Goal: Information Seeking & Learning: Learn about a topic

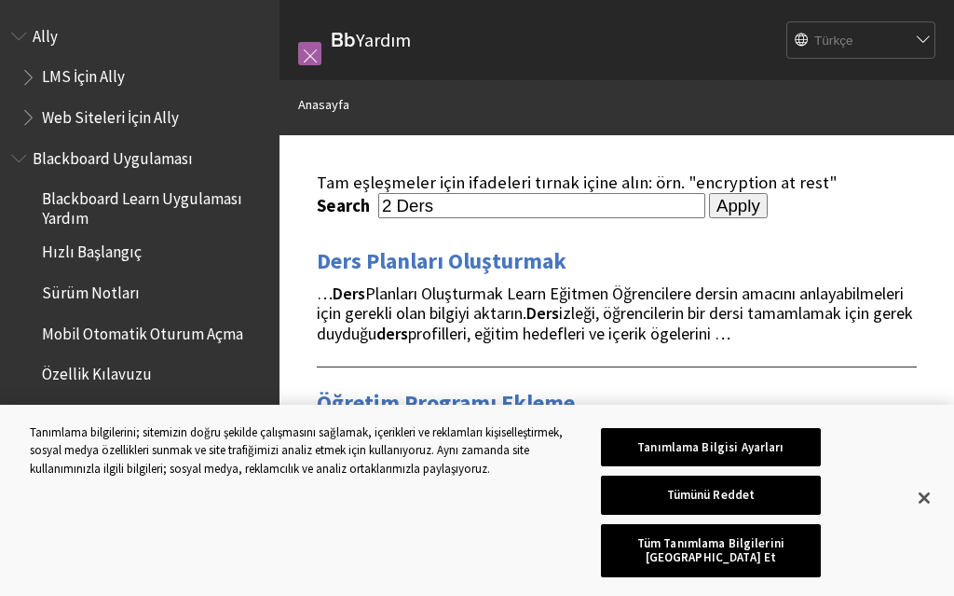
click at [857, 29] on select "English عربية Català Cymraeg Deutsch Español Suomi Français עברית Italiano 日本語 …" at bounding box center [862, 40] width 149 height 37
select select "/search?query=2%20Ders"
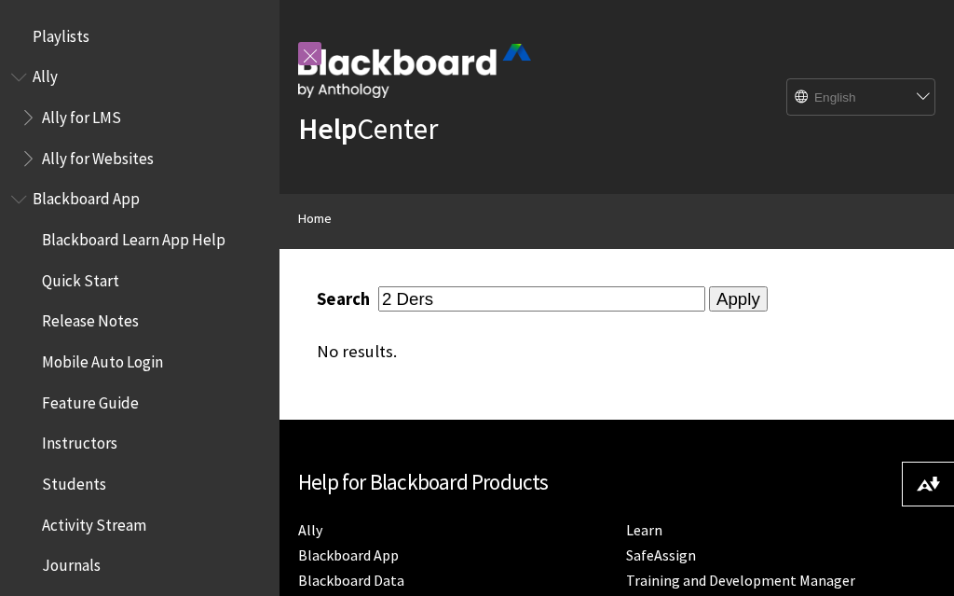
click at [840, 93] on select "English عربية Català Cymraeg Deutsch Español Suomi Français עברית Italiano 日本語 …" at bounding box center [862, 97] width 149 height 37
select select "/tr-tr/search?query=2%20Ders"
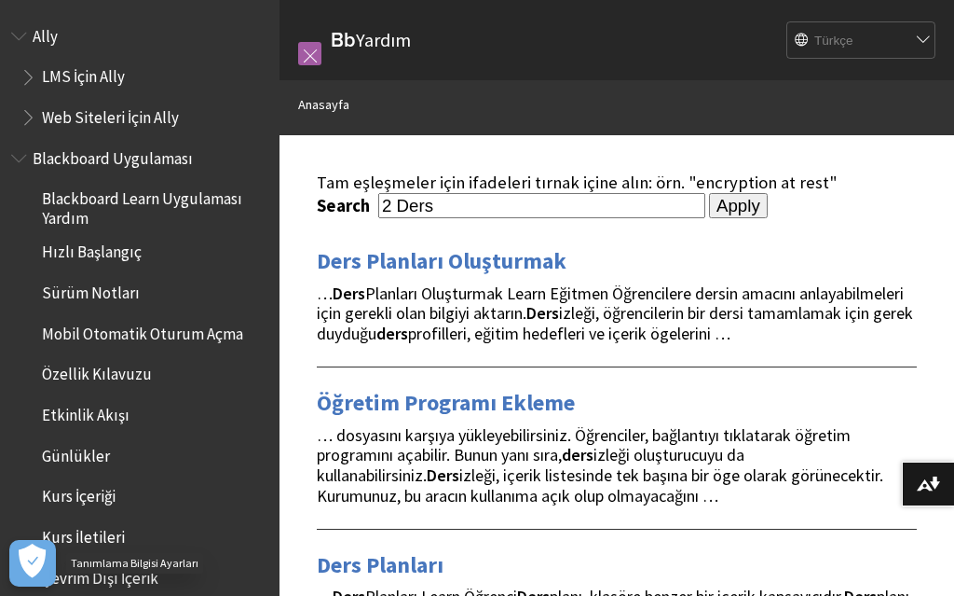
drag, startPoint x: 0, startPoint y: 0, endPoint x: 34, endPoint y: 560, distance: 561.1
click at [34, 560] on icon "Açık Tercihler" at bounding box center [33, 560] width 28 height 34
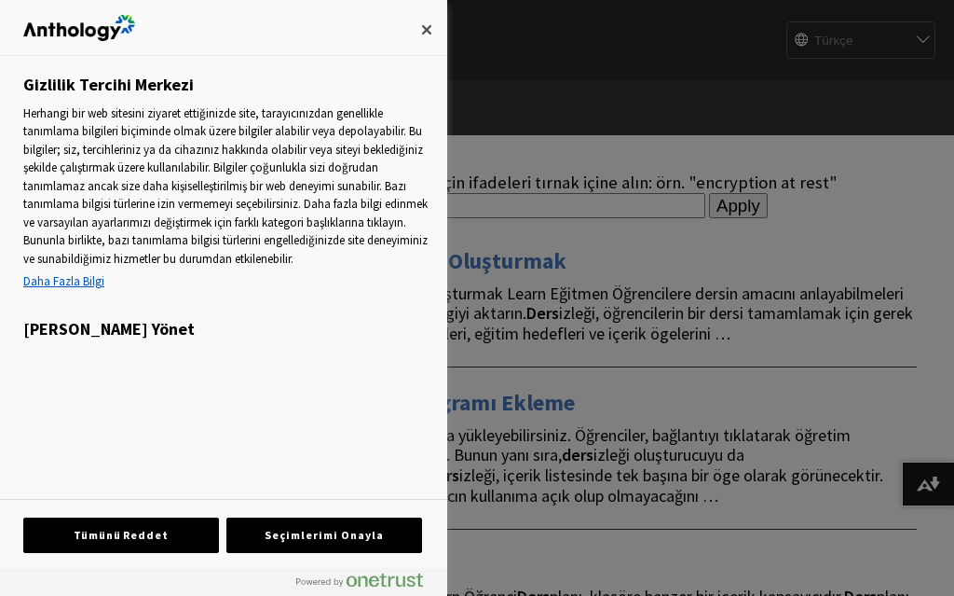
click at [34, 560] on div "Tümünü Reddet Seçimlerimi Onayla" at bounding box center [223, 534] width 401 height 68
click at [422, 23] on button "Kapat" at bounding box center [426, 29] width 41 height 41
